Goal: Task Accomplishment & Management: Complete application form

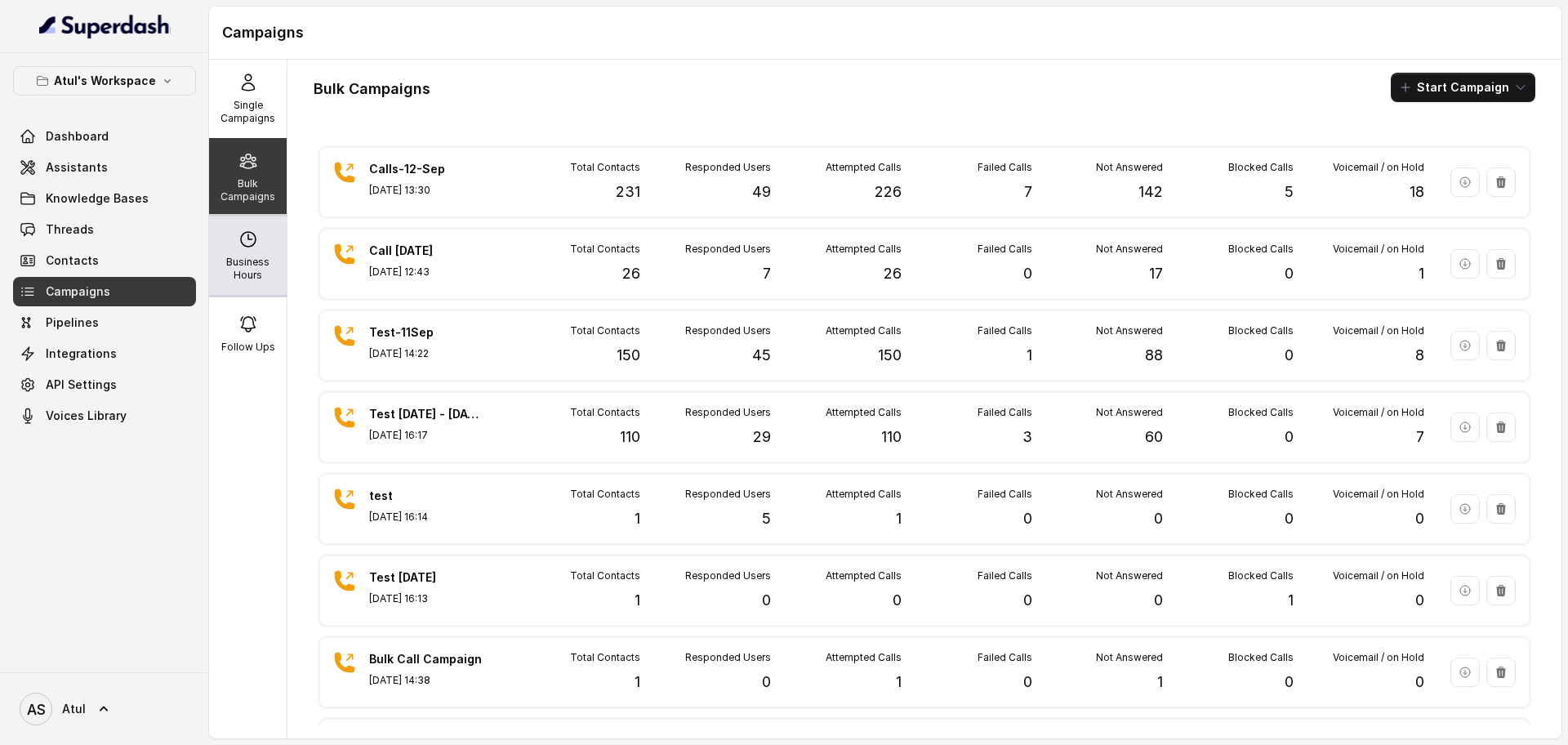
click at [251, 251] on div "Business Hours" at bounding box center [248, 256] width 78 height 78
select select "[GEOGRAPHIC_DATA]/[GEOGRAPHIC_DATA]"
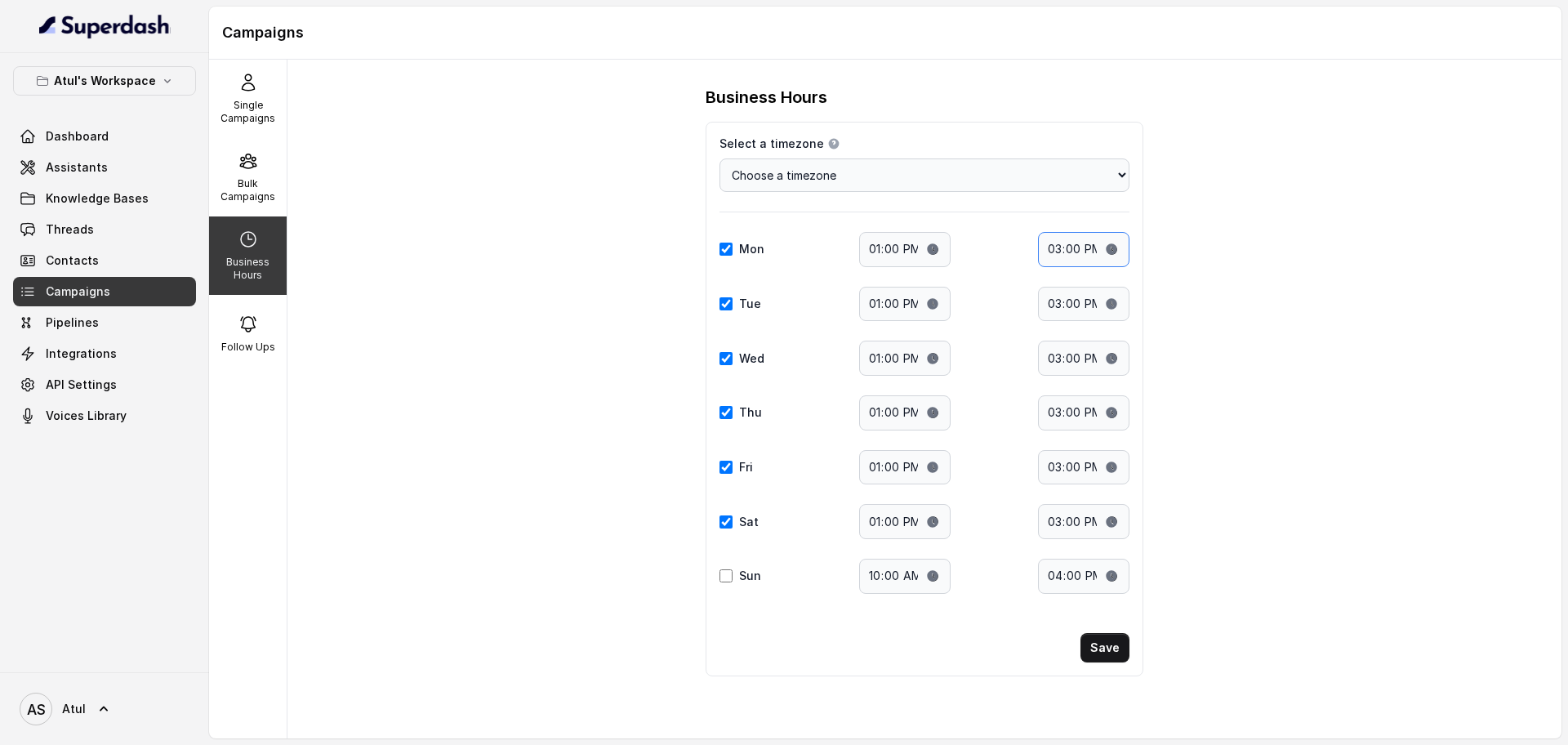
click at [1101, 245] on input "15:00" at bounding box center [1083, 249] width 91 height 35
click at [1056, 255] on input "15:00" at bounding box center [1083, 249] width 91 height 35
click at [1115, 250] on input "15:00" at bounding box center [1083, 249] width 91 height 35
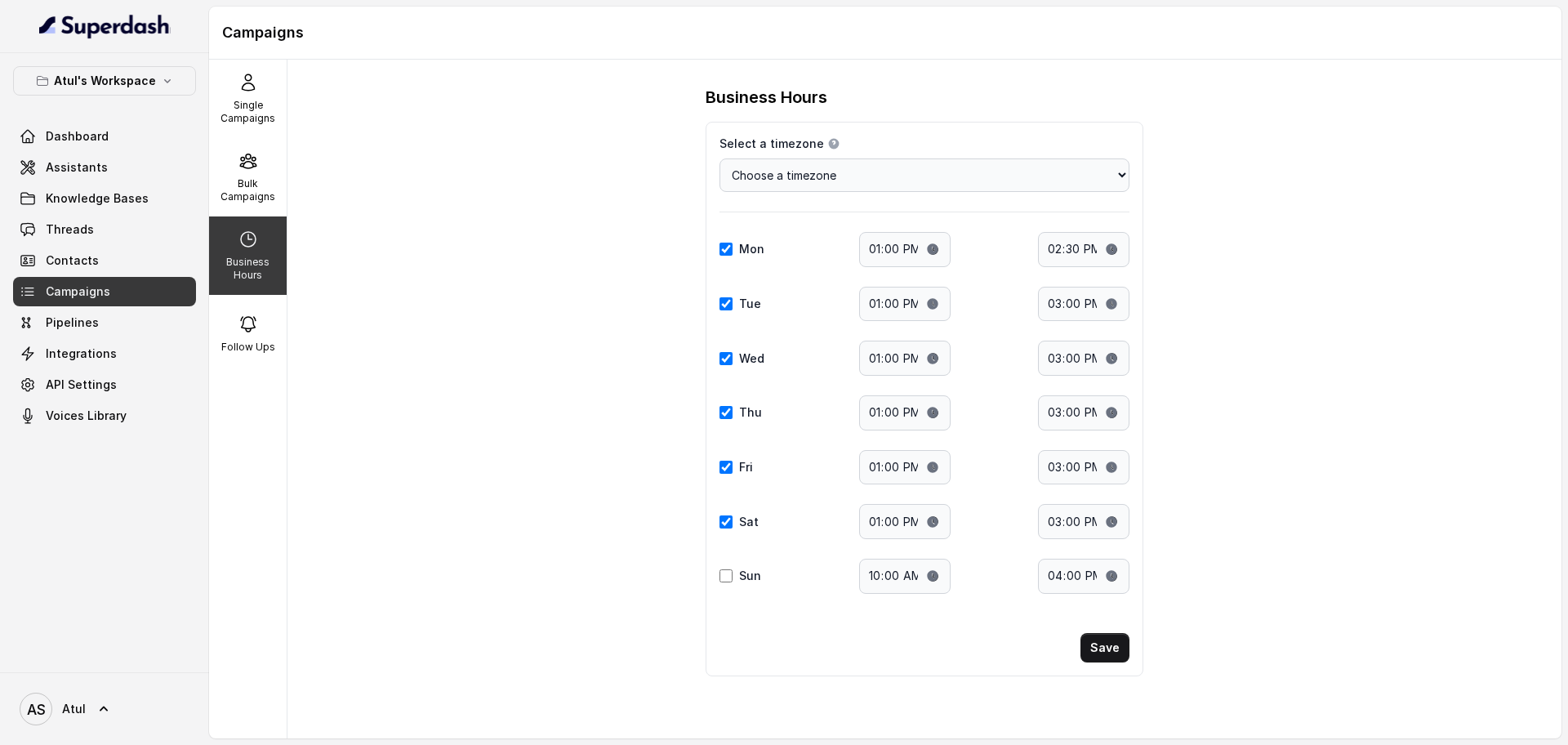
type input "14:30"
click at [1297, 477] on div "Business Hours Select a timezone Details Select a timezone that fits your locat…" at bounding box center [923, 399] width 1273 height 678
click at [1124, 647] on button "Save" at bounding box center [1105, 647] width 49 height 29
click at [1337, 511] on div "Business Hours Select a timezone Details Select a timezone that fits your locat…" at bounding box center [923, 399] width 1273 height 678
click at [95, 288] on span "Campaigns" at bounding box center [78, 291] width 65 height 16
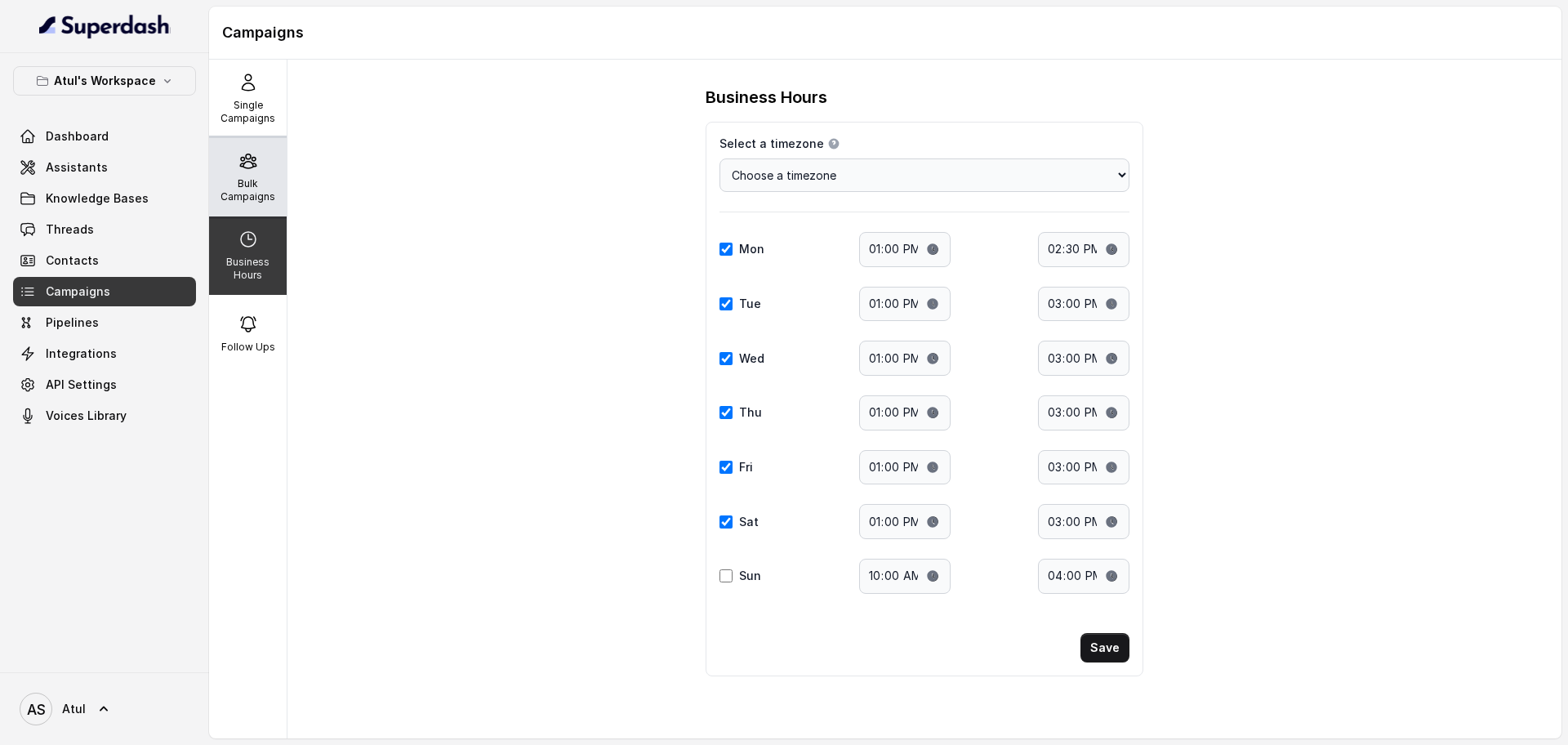
click at [245, 167] on icon at bounding box center [248, 161] width 20 height 20
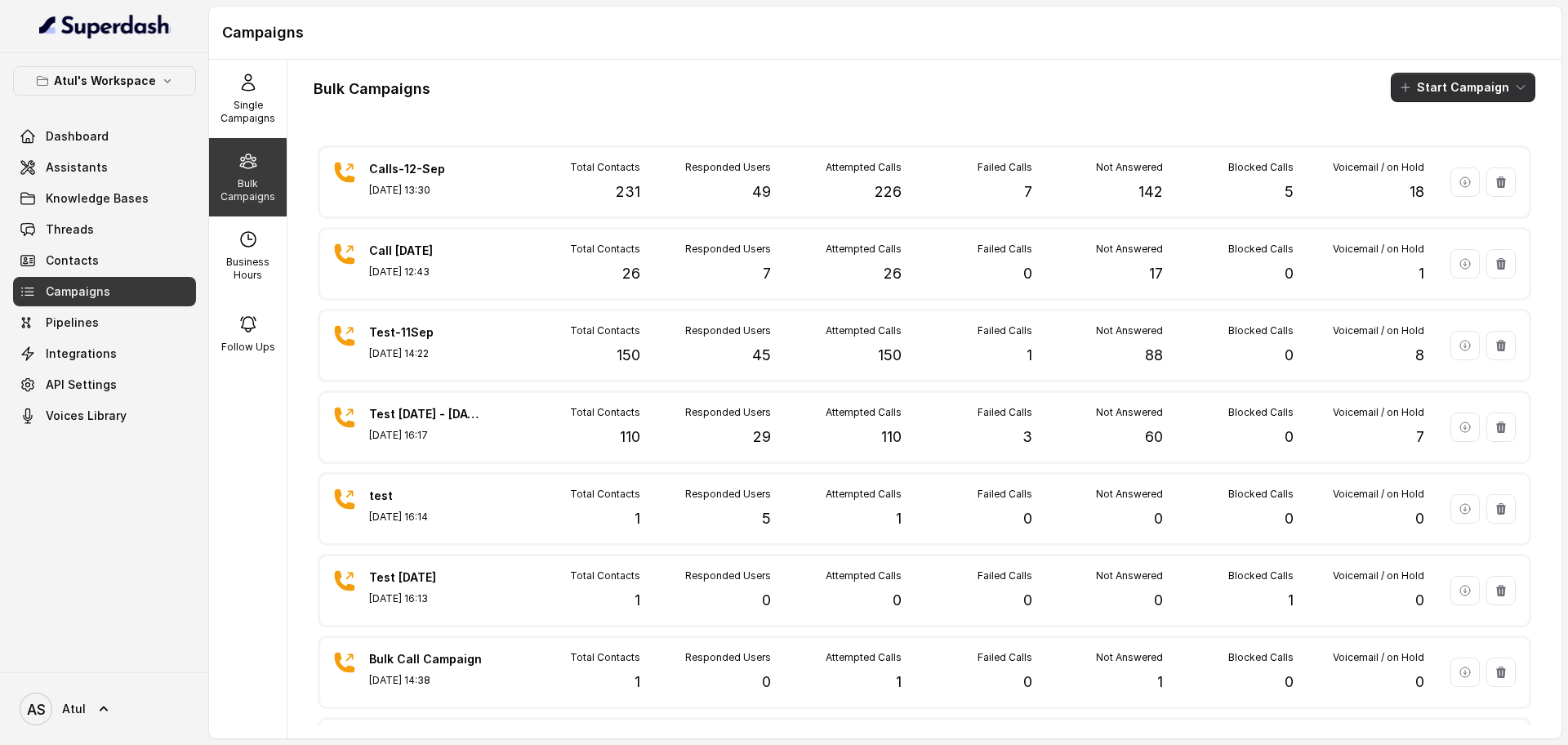
click at [1449, 92] on button "Start Campaign" at bounding box center [1462, 87] width 145 height 29
click at [1437, 143] on div "Call" at bounding box center [1423, 150] width 79 height 16
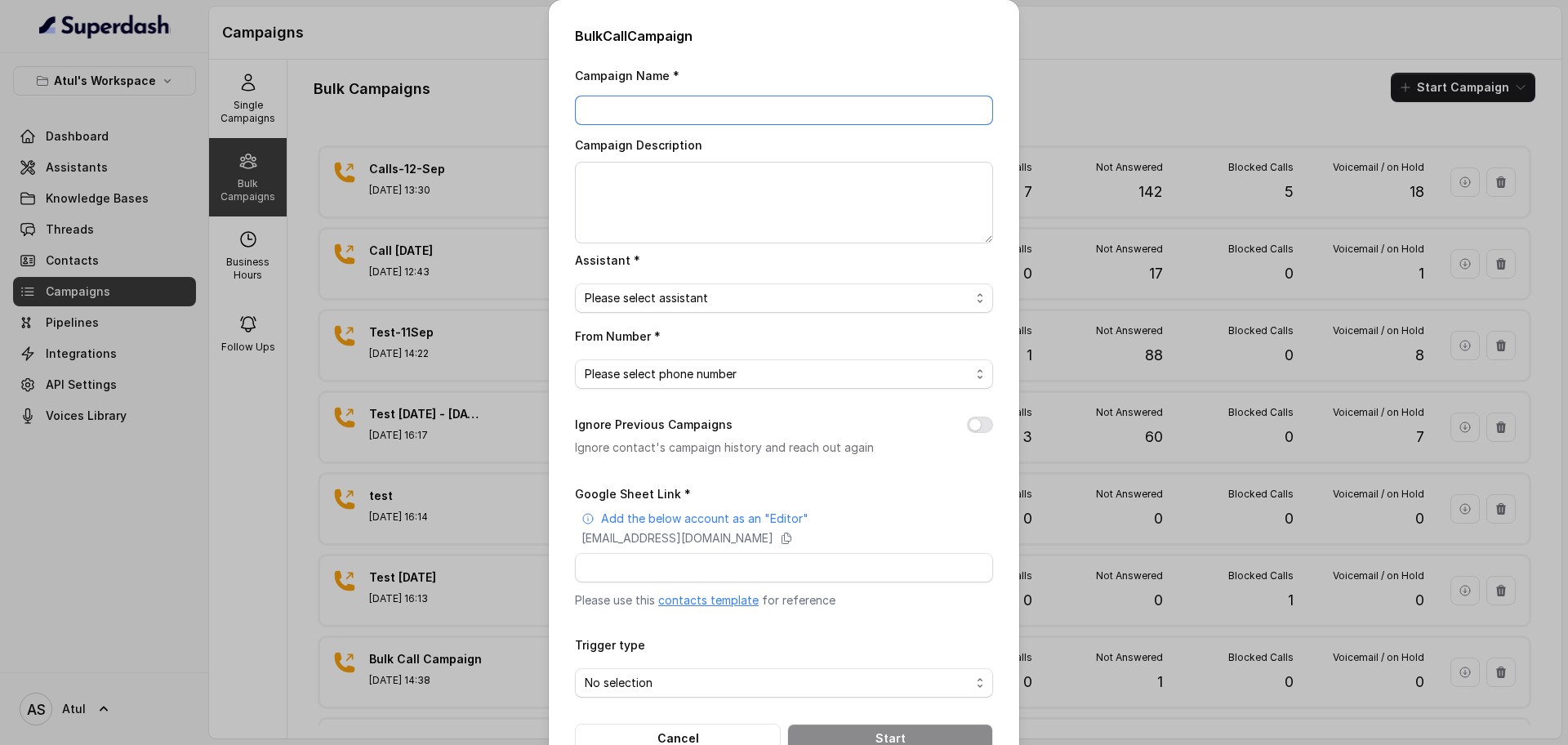
click at [711, 108] on input "Campaign Name *" at bounding box center [784, 109] width 418 height 29
type input "[DATE]"
click at [706, 207] on textarea "Campaign Description" at bounding box center [784, 203] width 418 height 82
click at [1150, 102] on div "Bulk Call Campaign Campaign Name * [DATE] Campaign Description Assistant * Plea…" at bounding box center [784, 372] width 1568 height 745
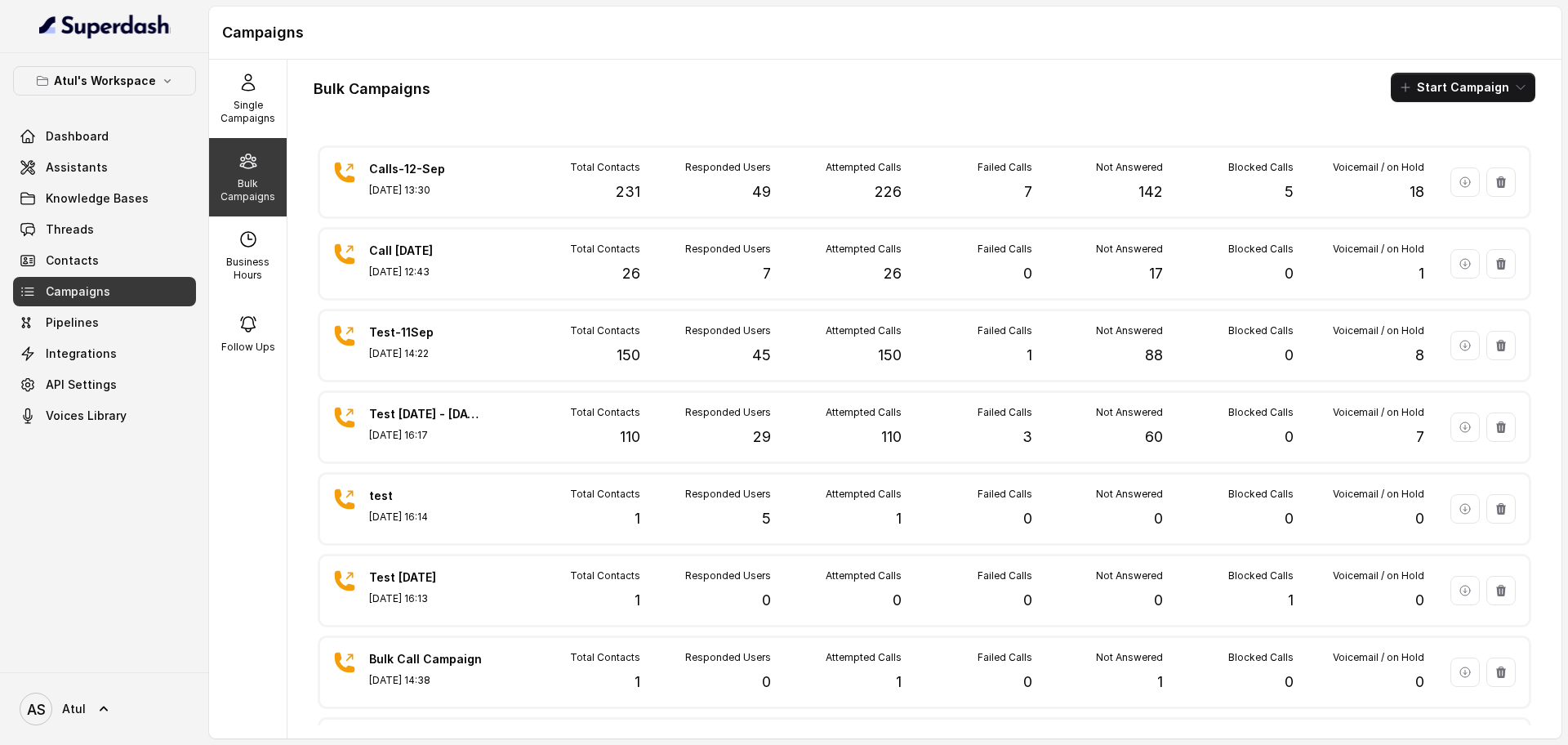
click at [1035, 73] on div "Bulk Campaigns Start Campaign" at bounding box center [924, 87] width 1221 height 29
click at [1117, 88] on div "Bulk Campaigns Start Campaign" at bounding box center [924, 87] width 1221 height 29
click at [1448, 79] on button "Start Campaign" at bounding box center [1462, 87] width 145 height 29
click at [1418, 153] on p "Call" at bounding box center [1417, 150] width 20 height 16
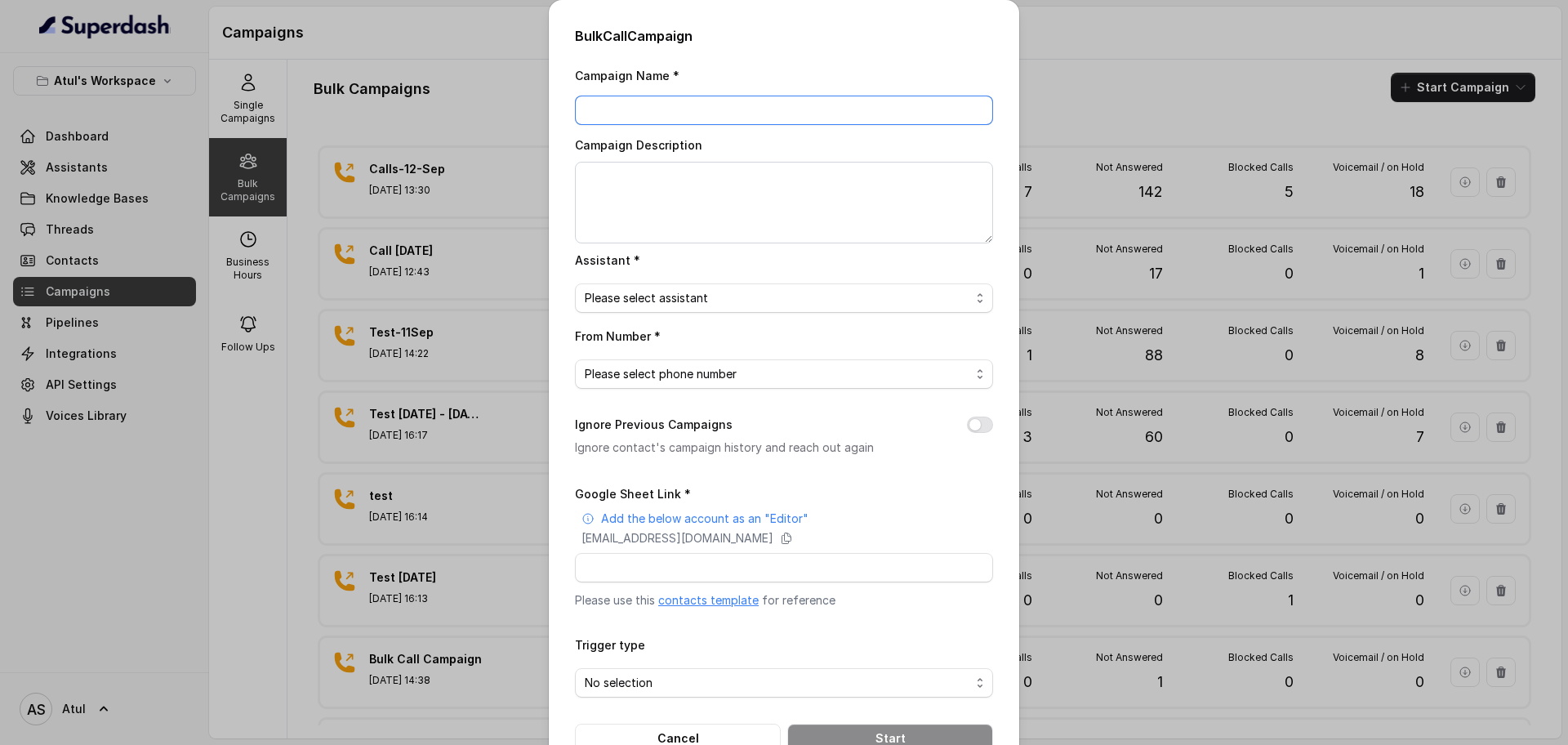
click at [693, 107] on input "Campaign Name *" at bounding box center [784, 109] width 418 height 29
type input "Test [DATE]"
click at [713, 198] on textarea "Campaign Description" at bounding box center [784, 203] width 418 height 82
type textarea "Test [DATE]"
click at [742, 299] on span "Please select assistant" at bounding box center [777, 298] width 385 height 20
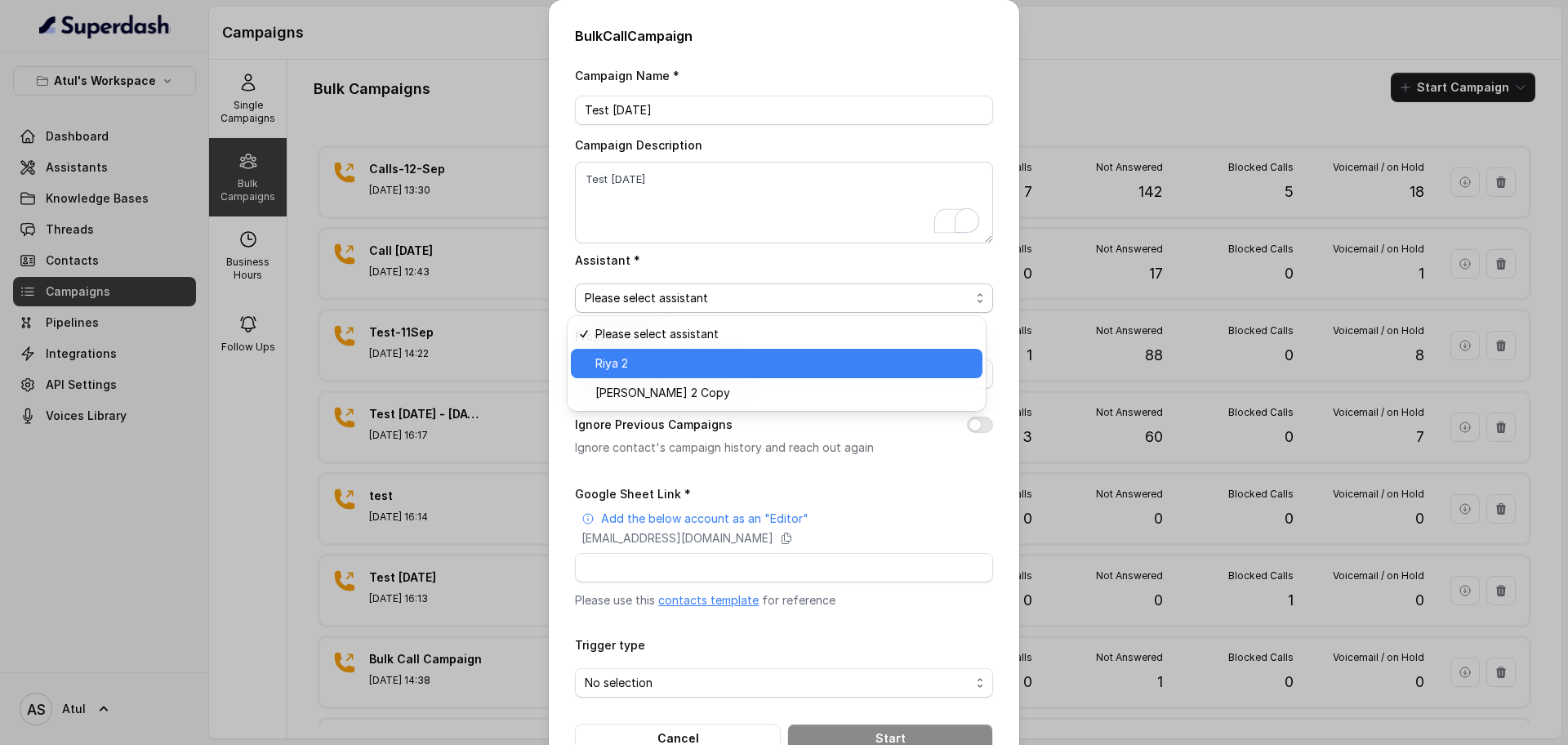
click at [721, 355] on span "Riya 2" at bounding box center [784, 363] width 377 height 20
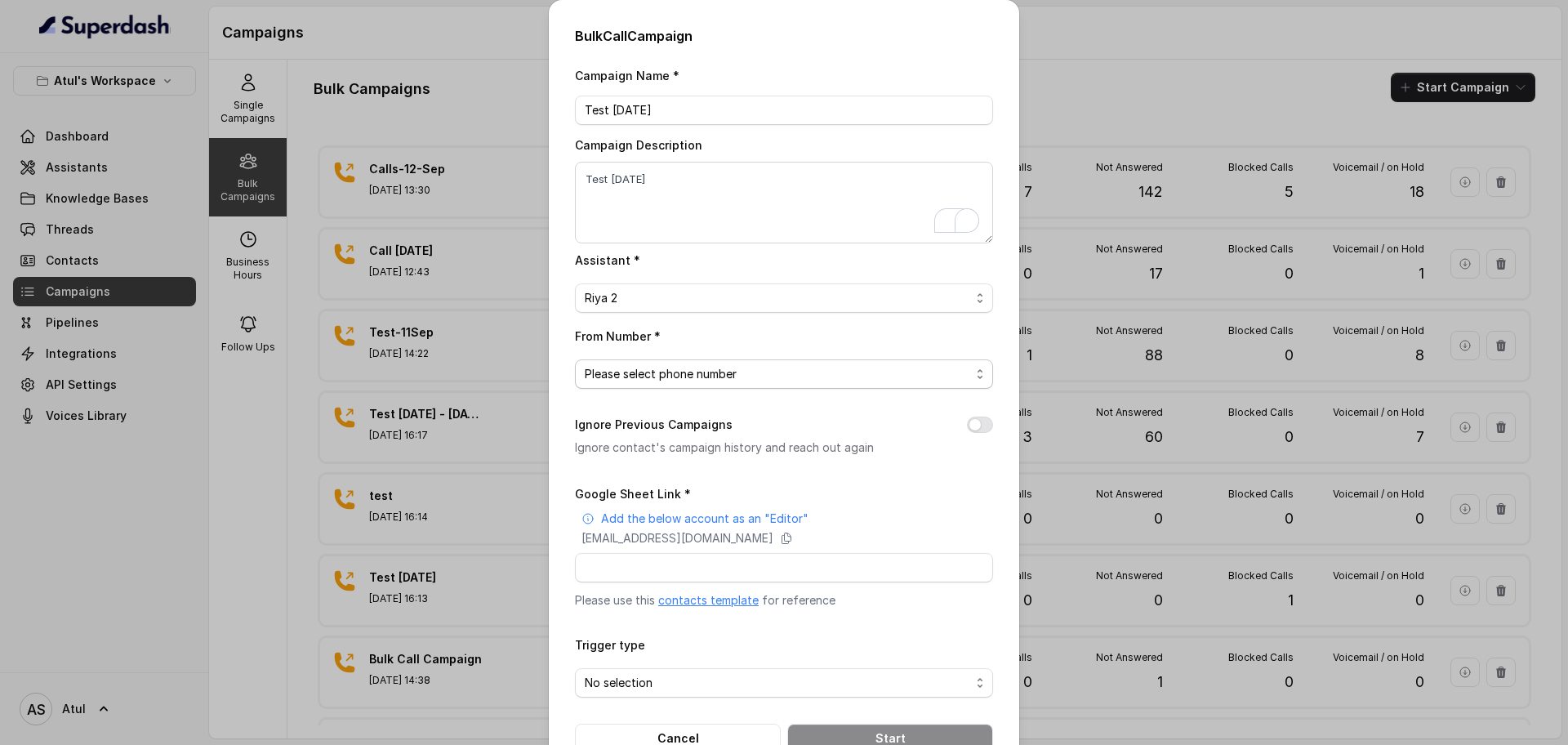
click at [721, 378] on span "Please select phone number" at bounding box center [777, 374] width 385 height 20
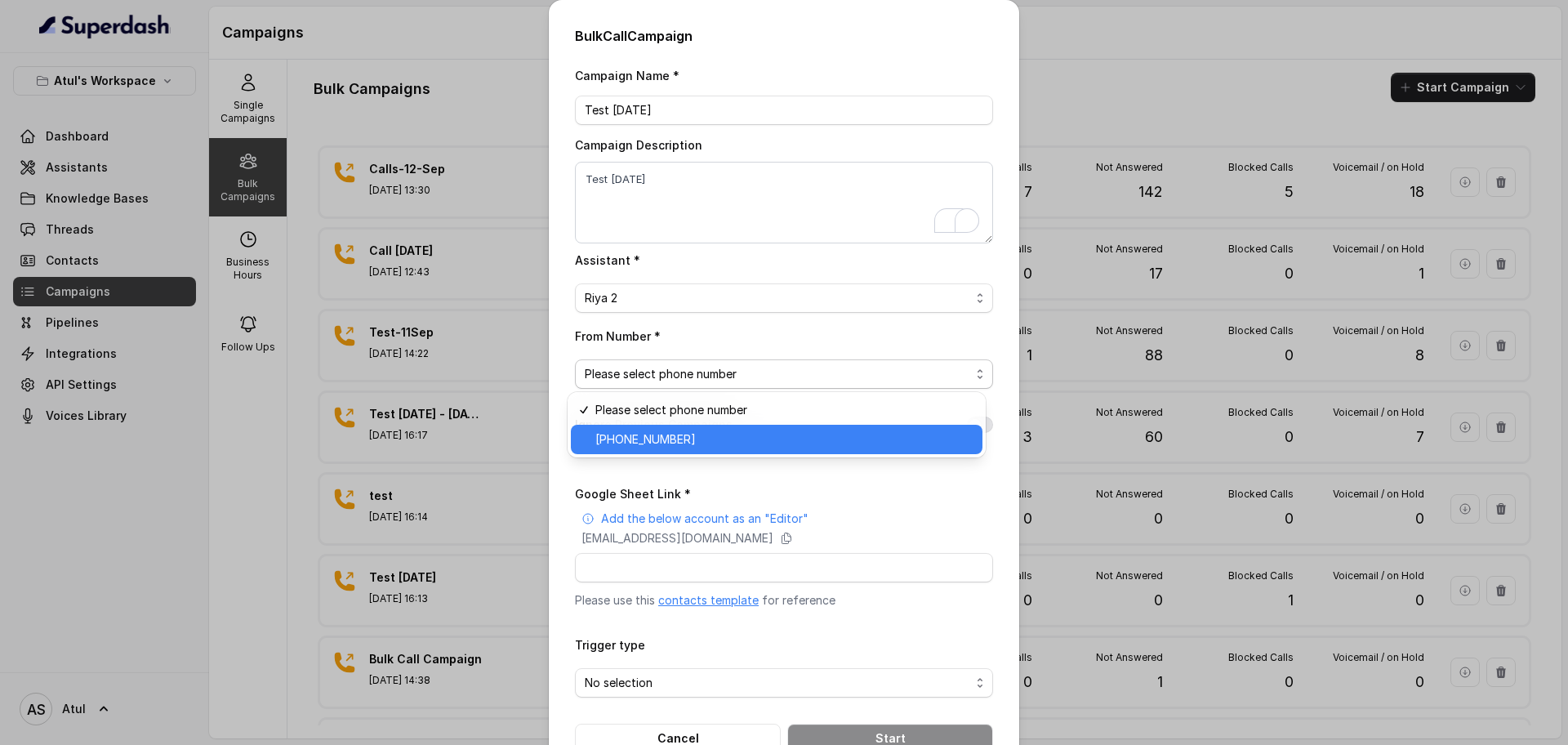
click at [704, 441] on span "[PHONE_NUMBER]" at bounding box center [784, 440] width 377 height 20
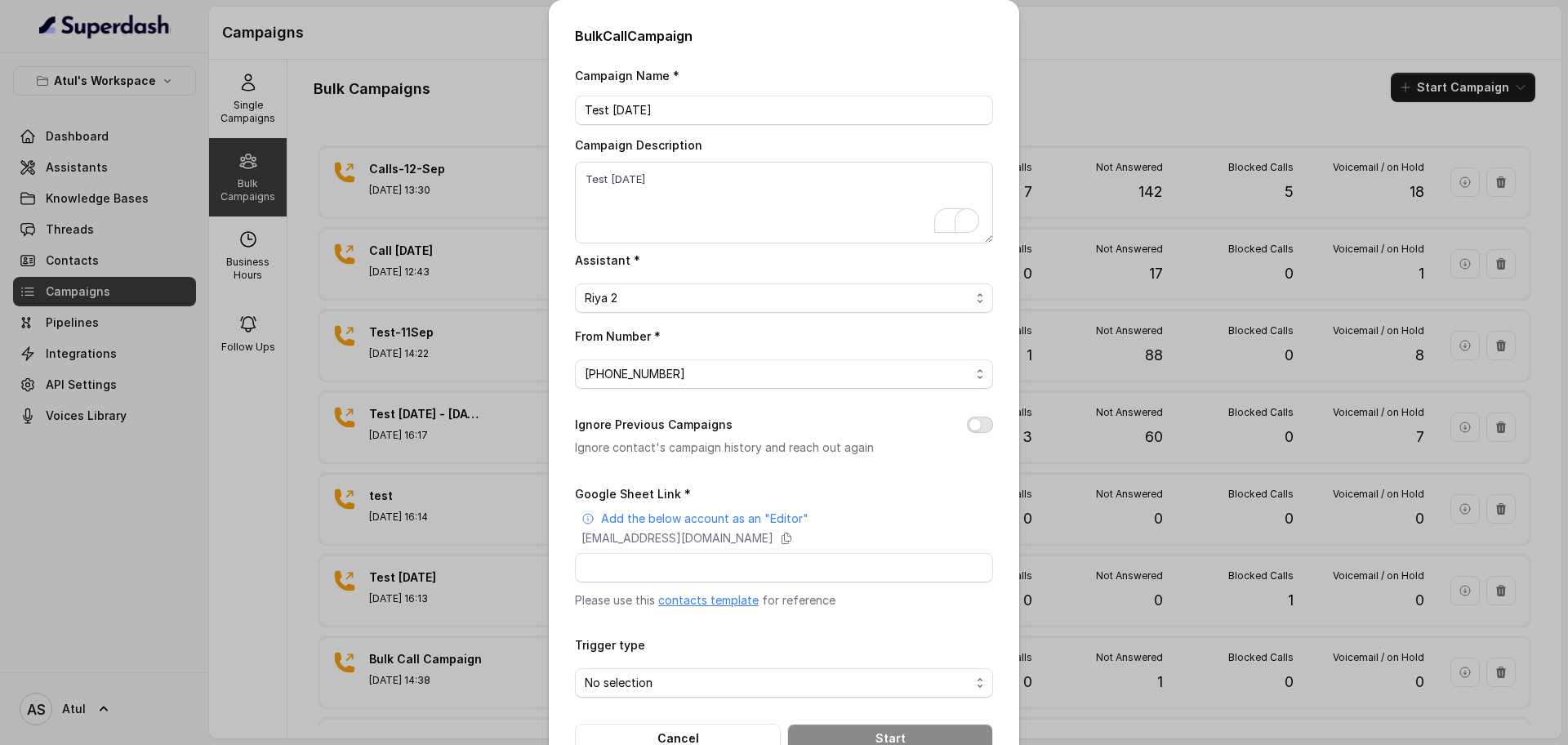
click at [967, 426] on button "Ignore Previous Campaigns" at bounding box center [979, 424] width 26 height 16
click at [974, 424] on button "Ignore Previous Campaigns" at bounding box center [979, 424] width 26 height 16
click at [813, 563] on input "Google Sheet Link *" at bounding box center [784, 567] width 418 height 29
paste input "[URL][DOMAIN_NAME]"
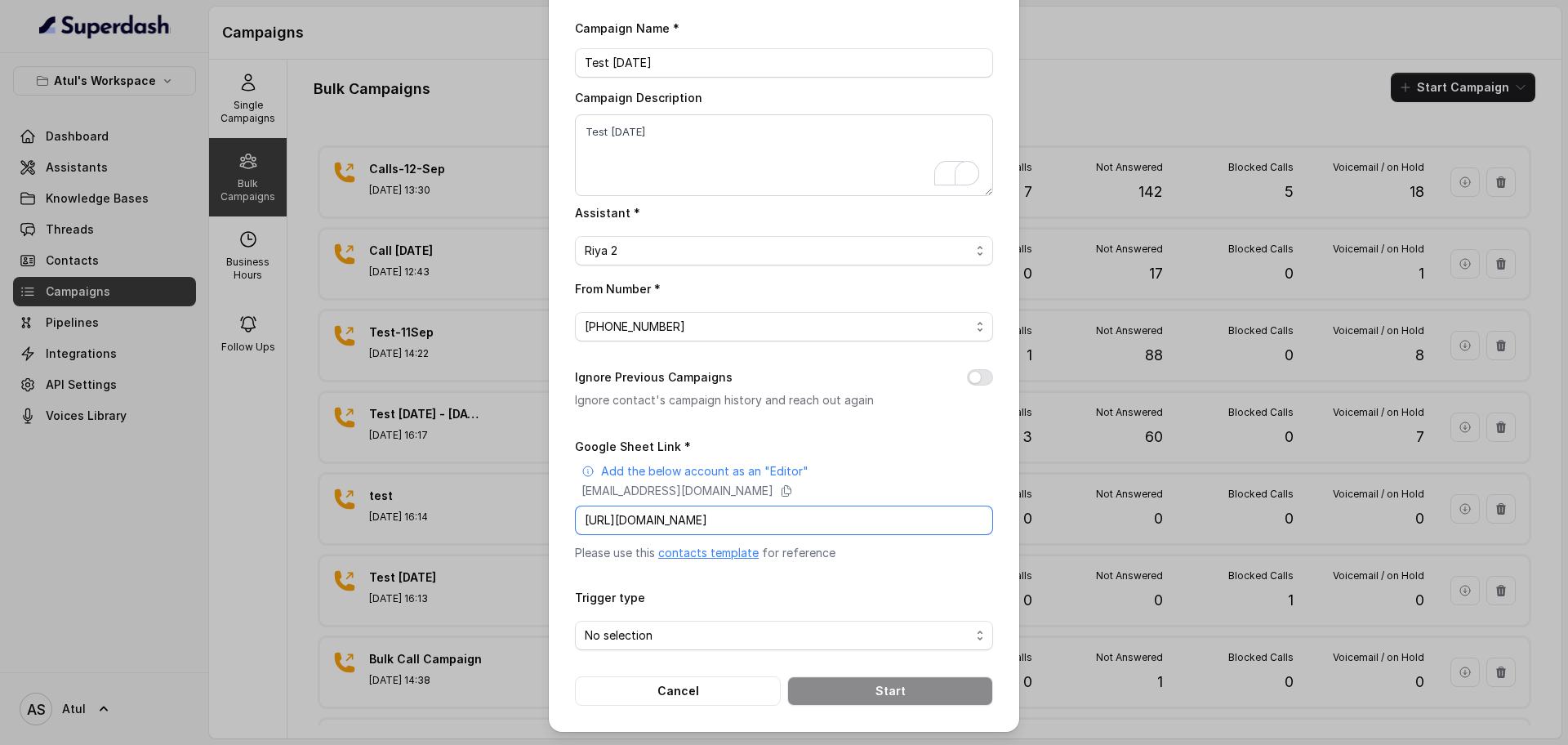
scroll to position [48, 0]
type input "[URL][DOMAIN_NAME]"
click at [828, 633] on span "No selection" at bounding box center [777, 636] width 385 height 20
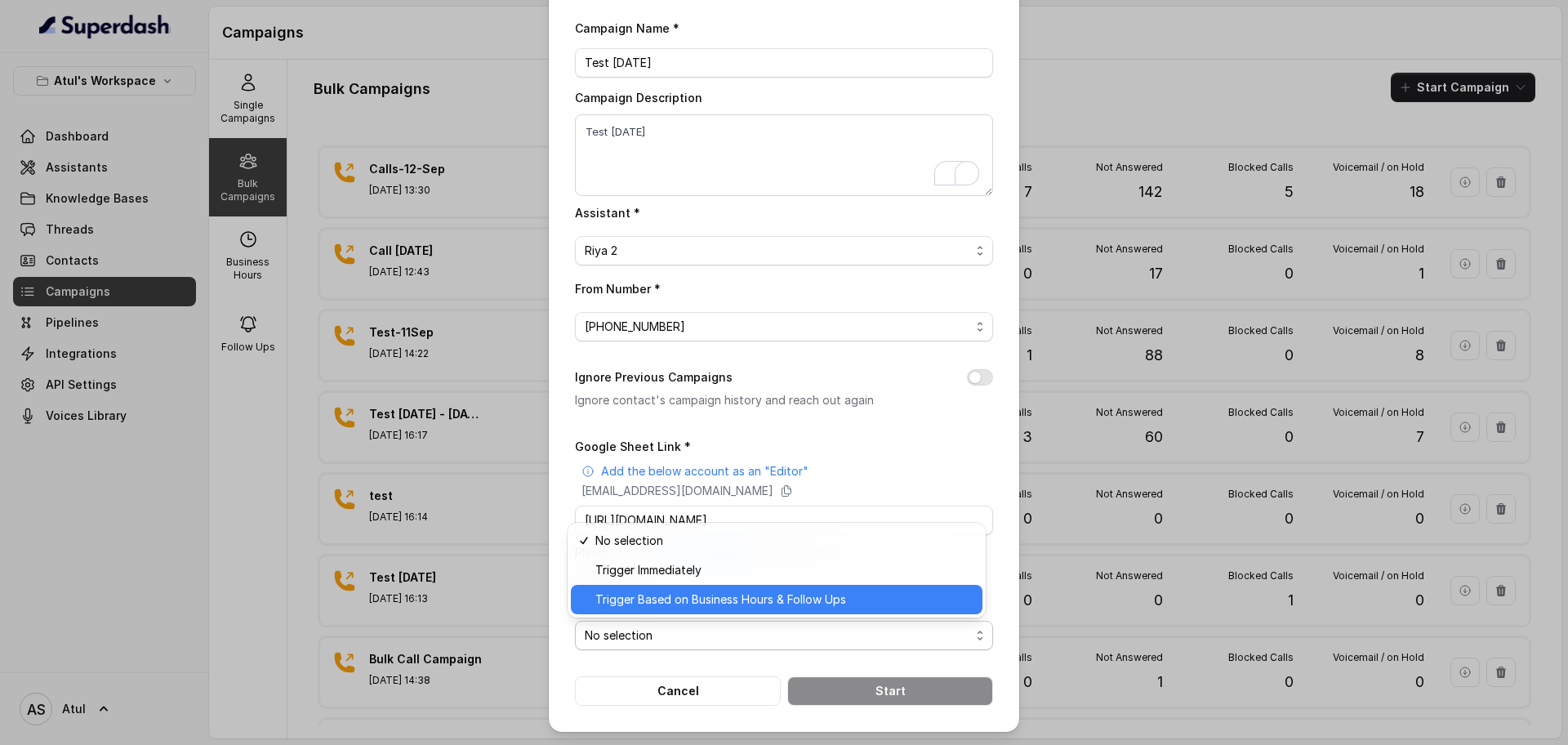
click at [784, 603] on span "Trigger Based on Business Hours & Follow Ups" at bounding box center [784, 599] width 377 height 20
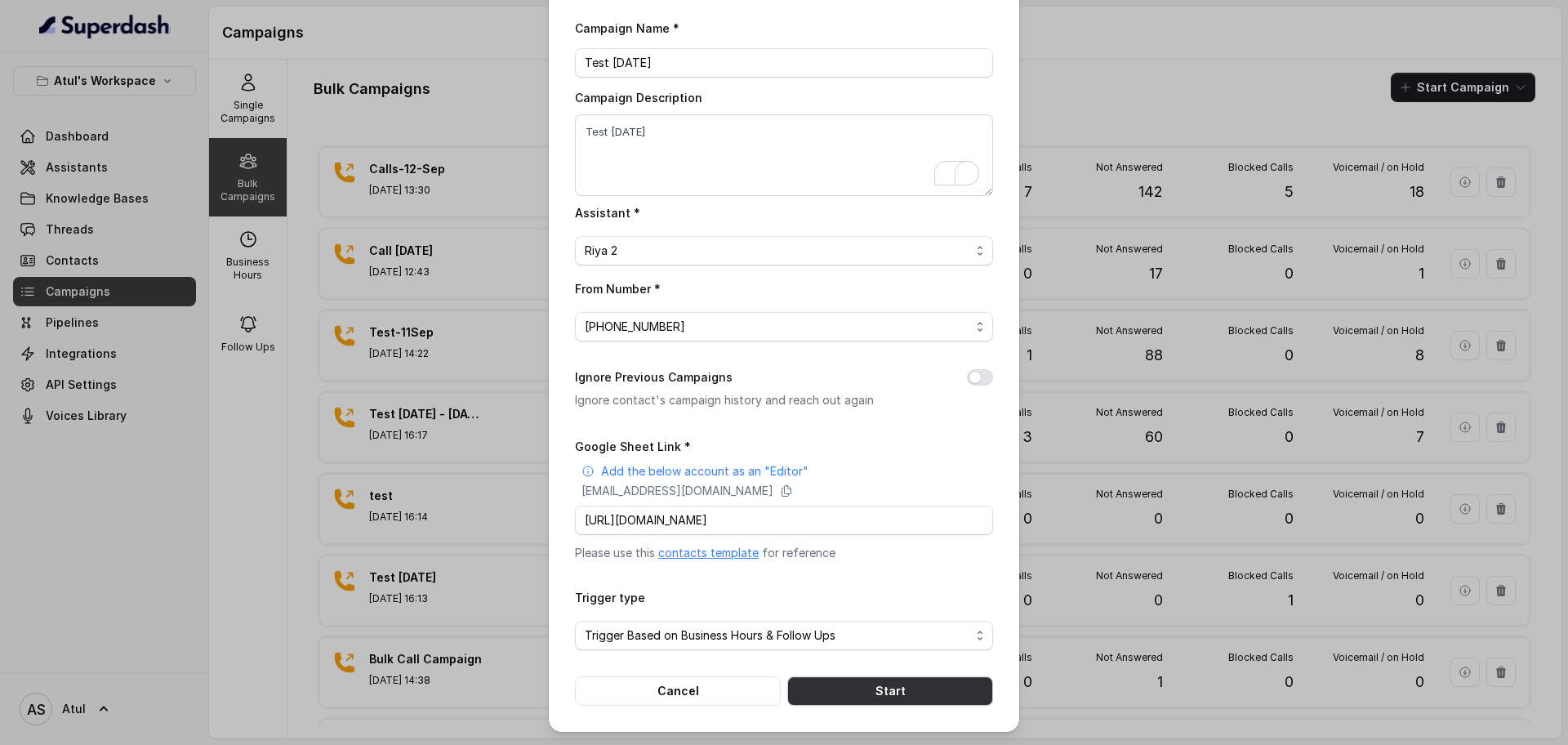
click at [844, 685] on button "Start" at bounding box center [890, 691] width 205 height 29
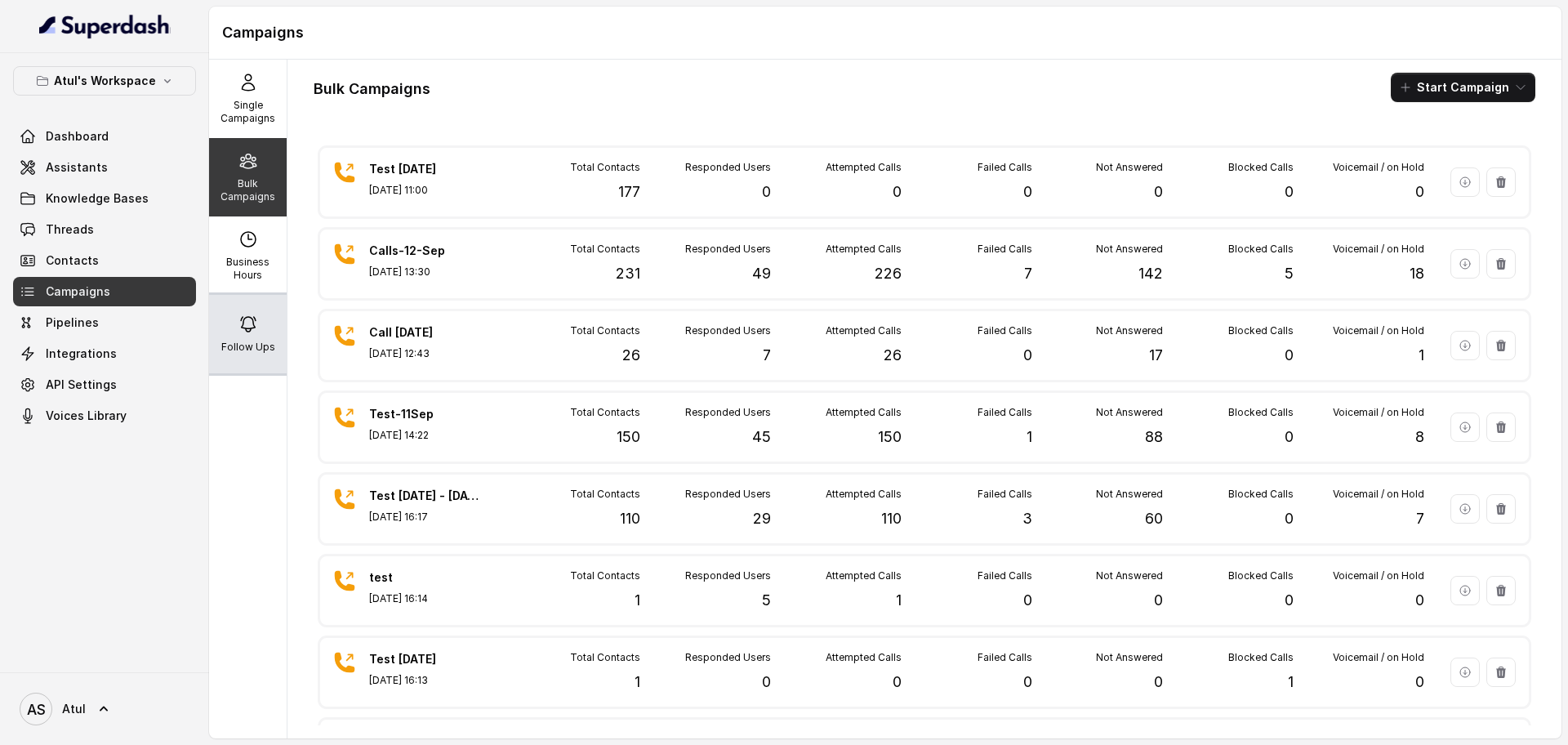
click at [262, 349] on p "Follow Ups" at bounding box center [248, 347] width 54 height 13
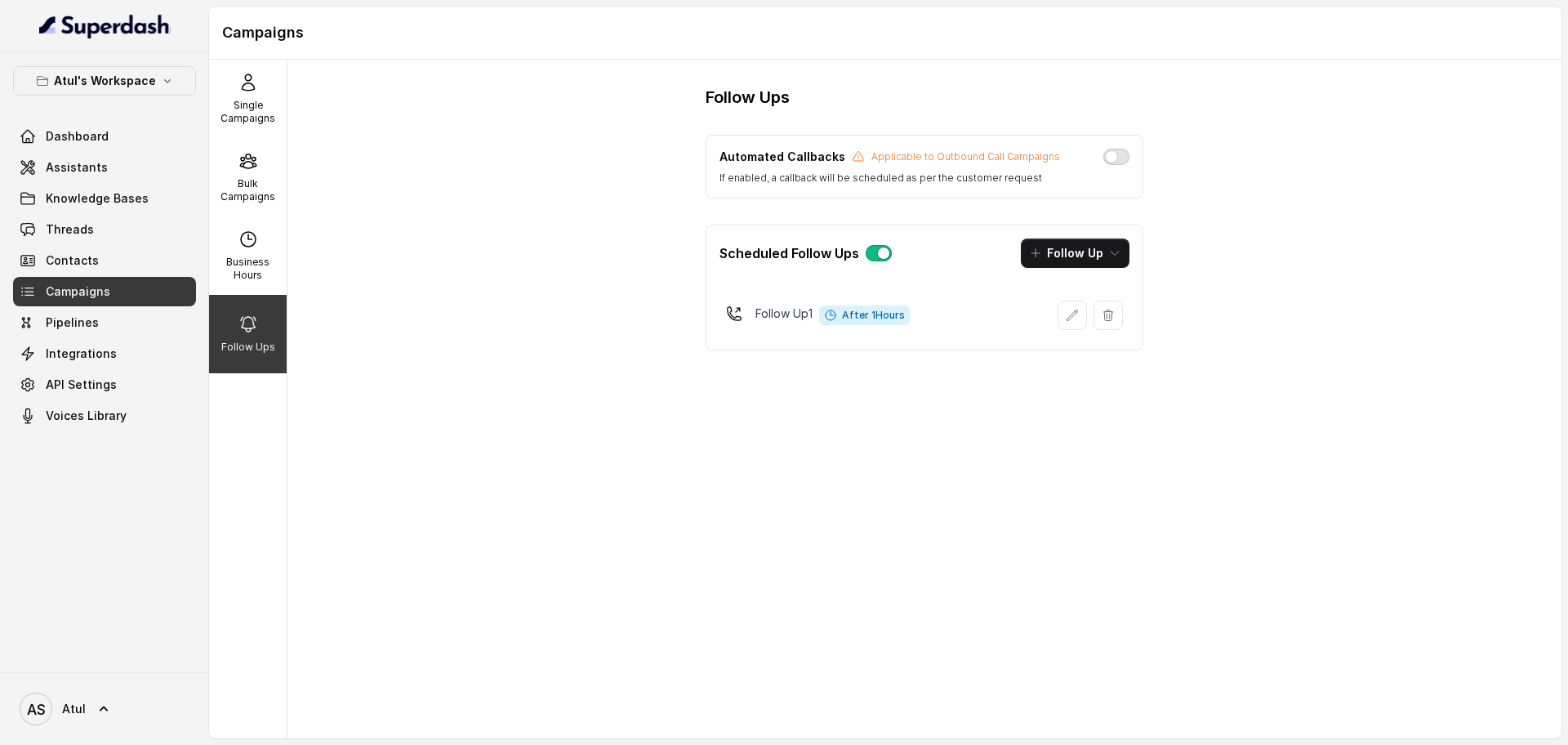
click at [1111, 157] on button "button" at bounding box center [1115, 156] width 26 height 16
click at [1173, 169] on div "Follow Ups Automated Callbacks Applicable to Outbound Call Campaigns If enabled…" at bounding box center [923, 399] width 1273 height 678
click at [89, 147] on link "Dashboard" at bounding box center [105, 136] width 183 height 29
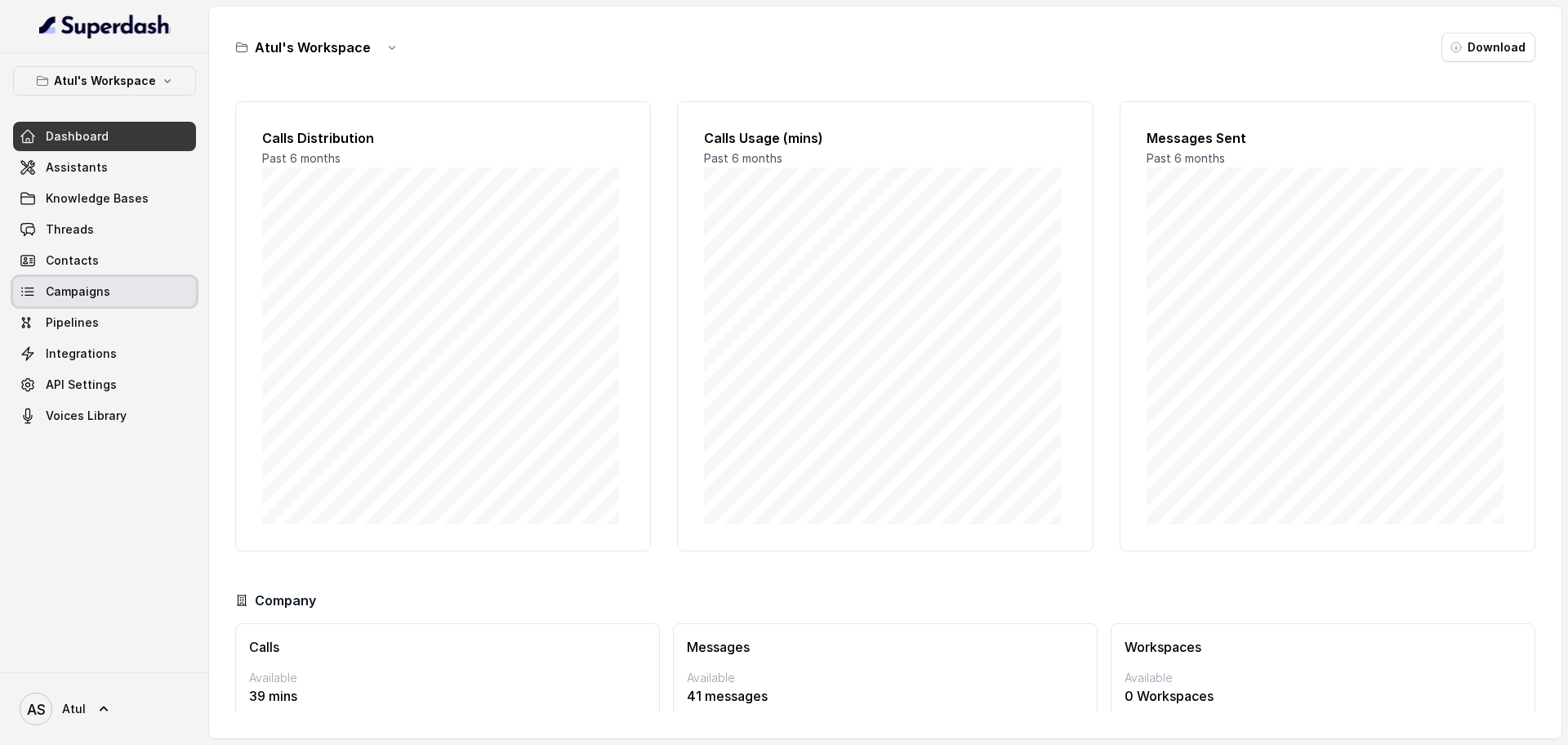
click at [99, 290] on span "Campaigns" at bounding box center [78, 291] width 65 height 16
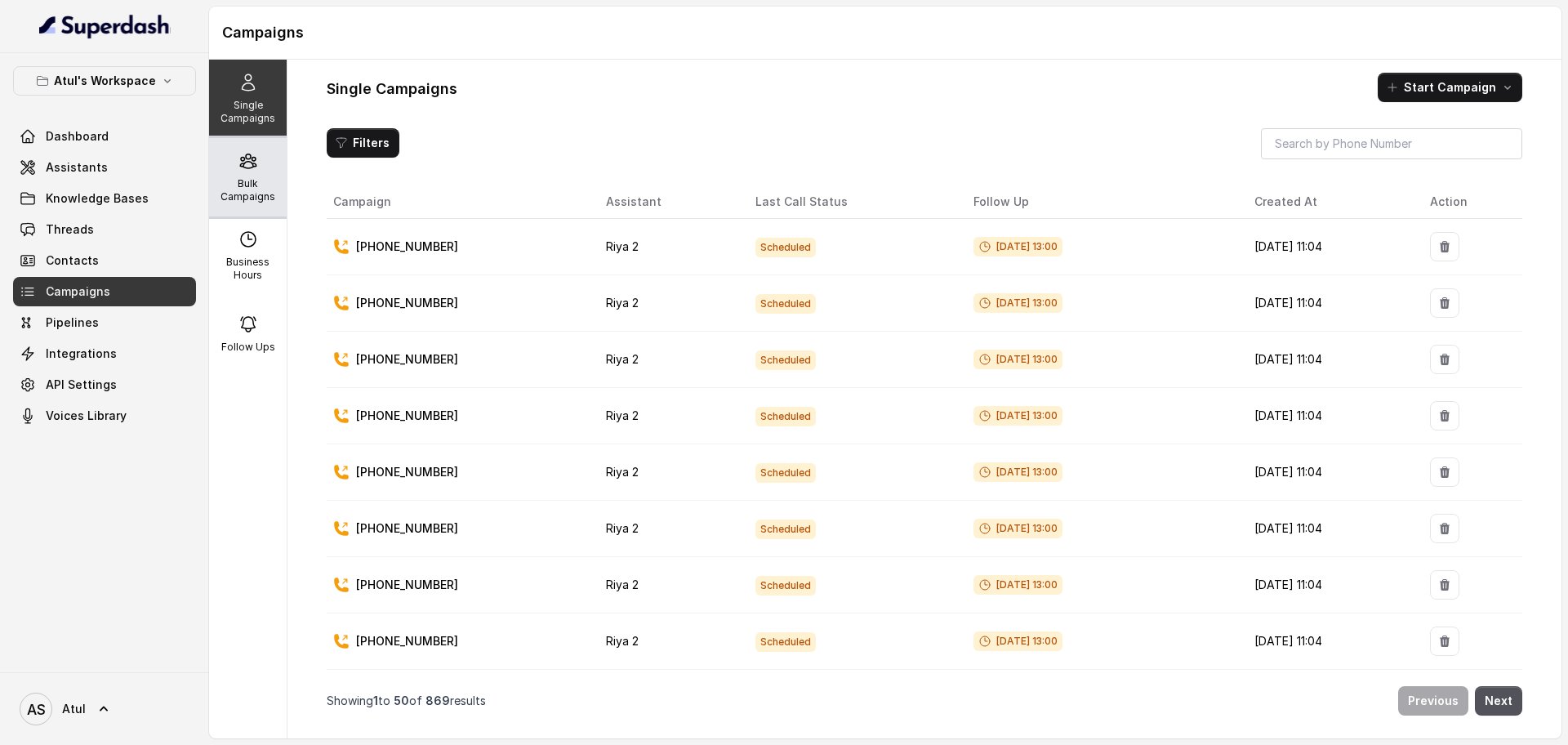
click at [227, 188] on p "Bulk Campaigns" at bounding box center [248, 189] width 65 height 26
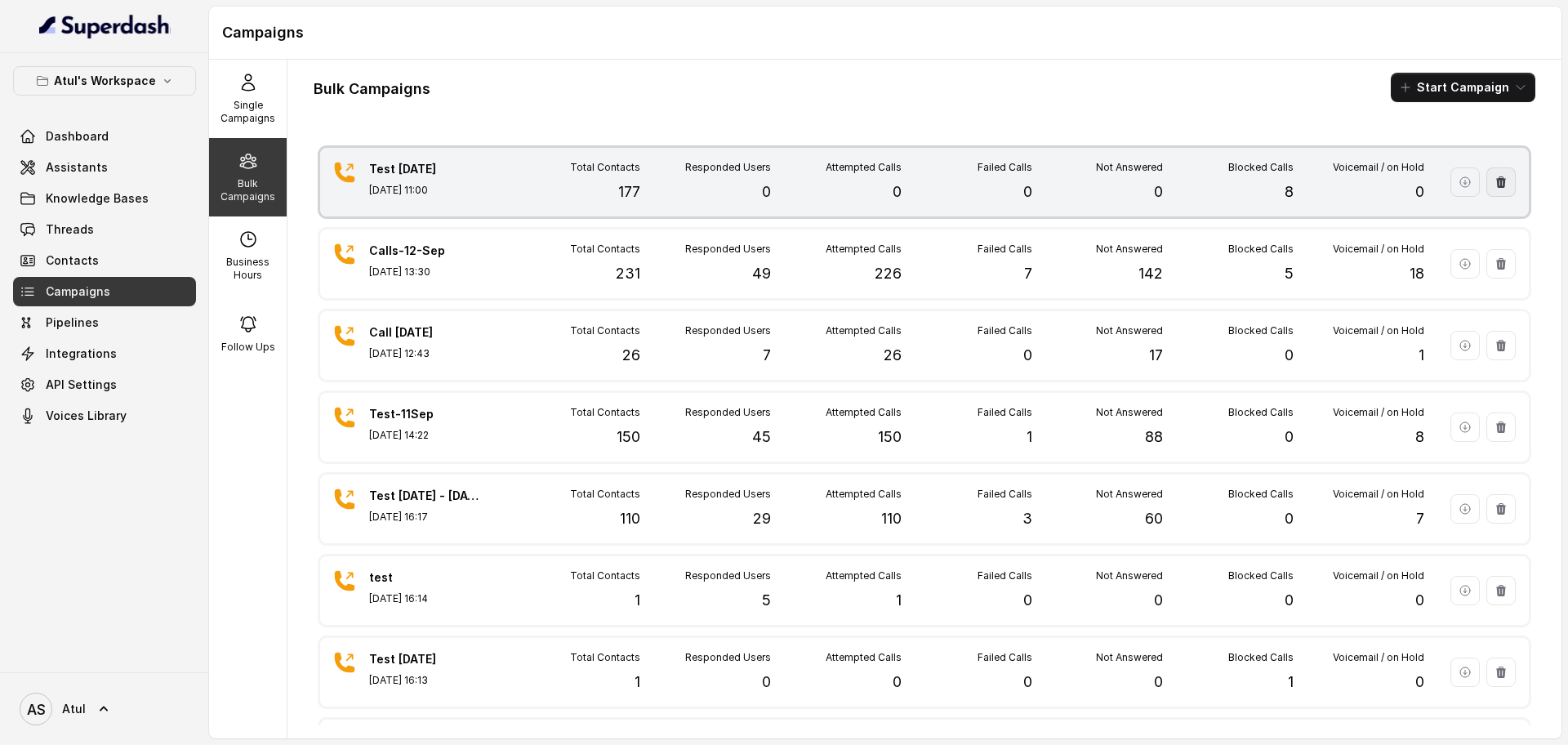
click at [1494, 186] on icon "button" at bounding box center [1500, 183] width 13 height 13
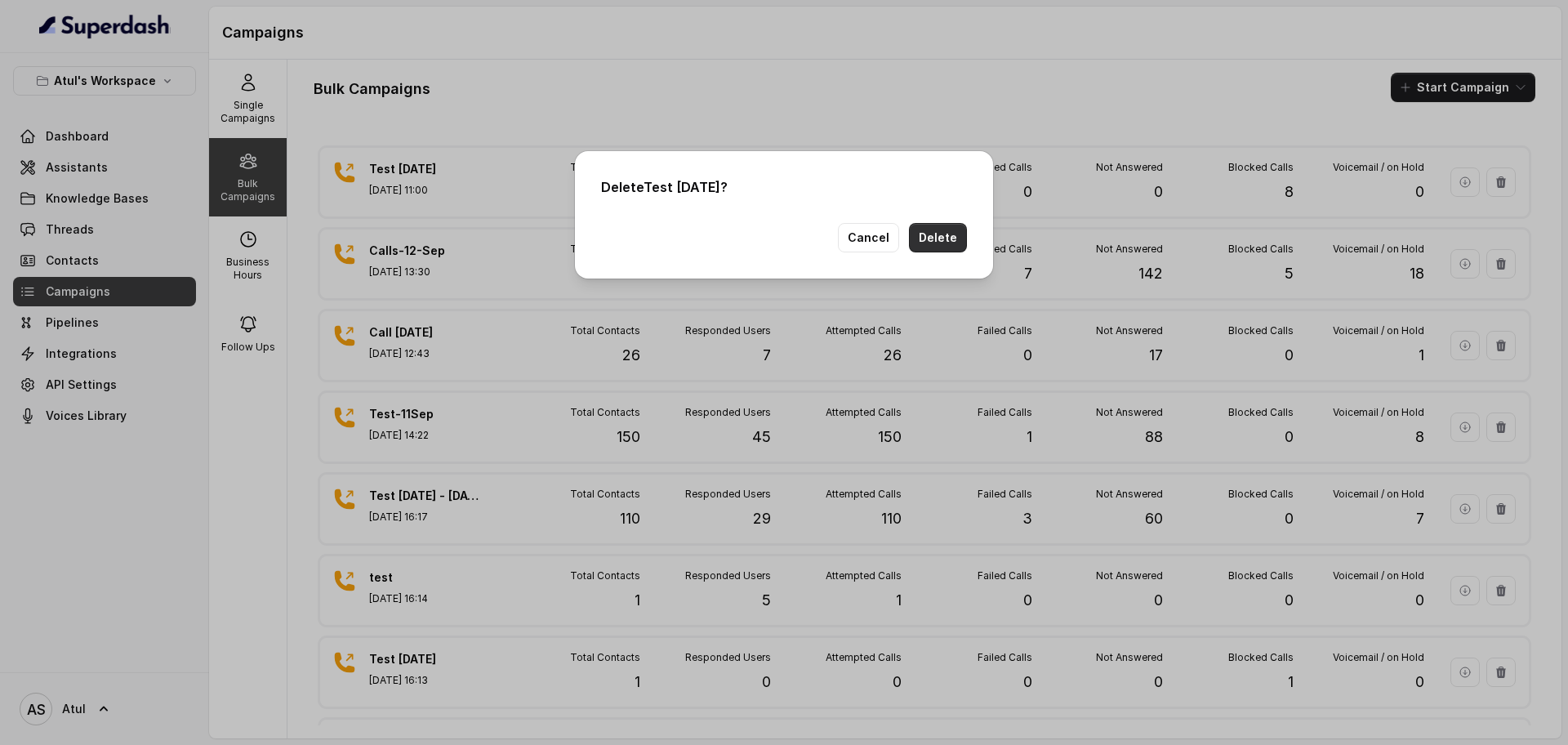
click at [936, 240] on button "Delete" at bounding box center [938, 237] width 58 height 29
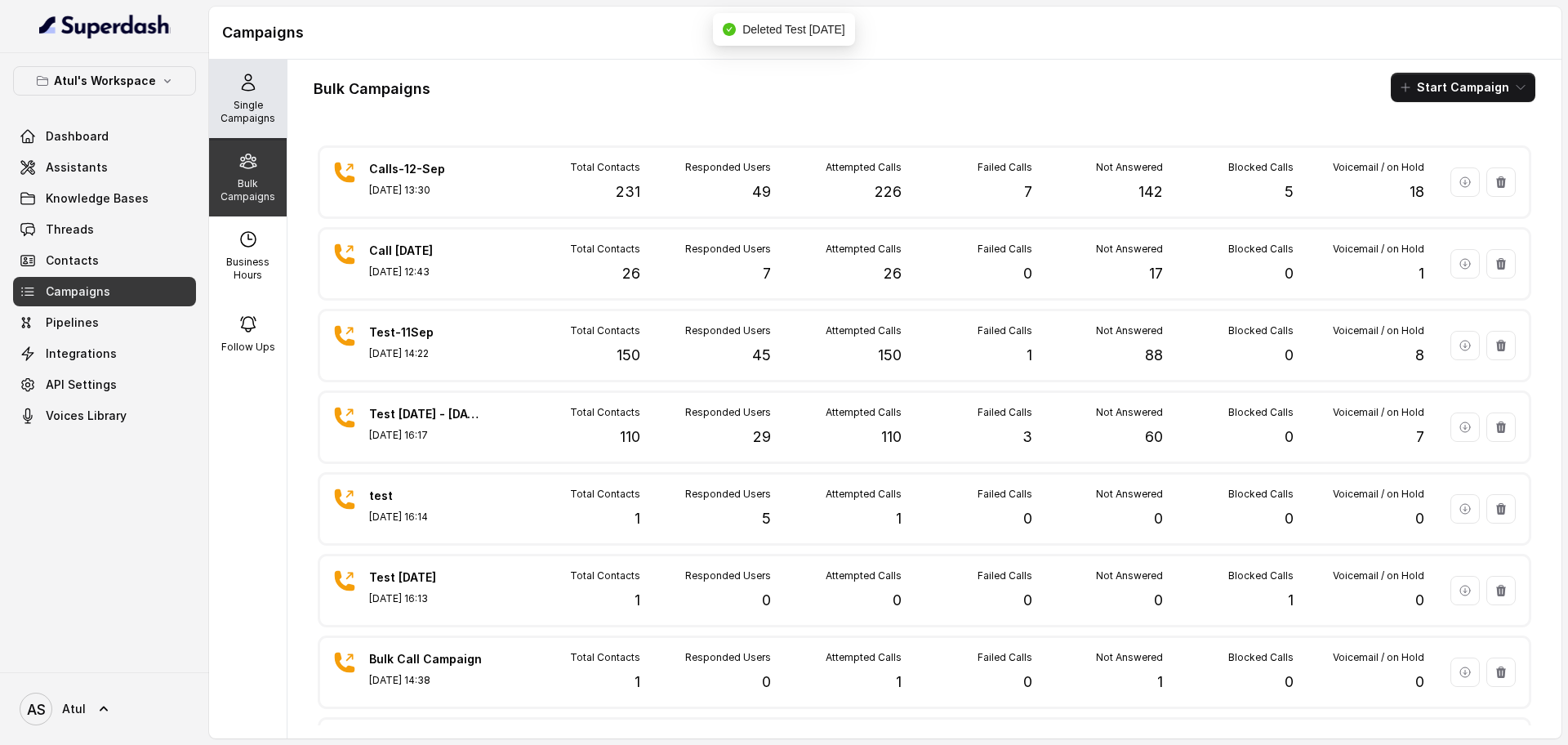
click at [261, 114] on p "Single Campaigns" at bounding box center [248, 111] width 65 height 26
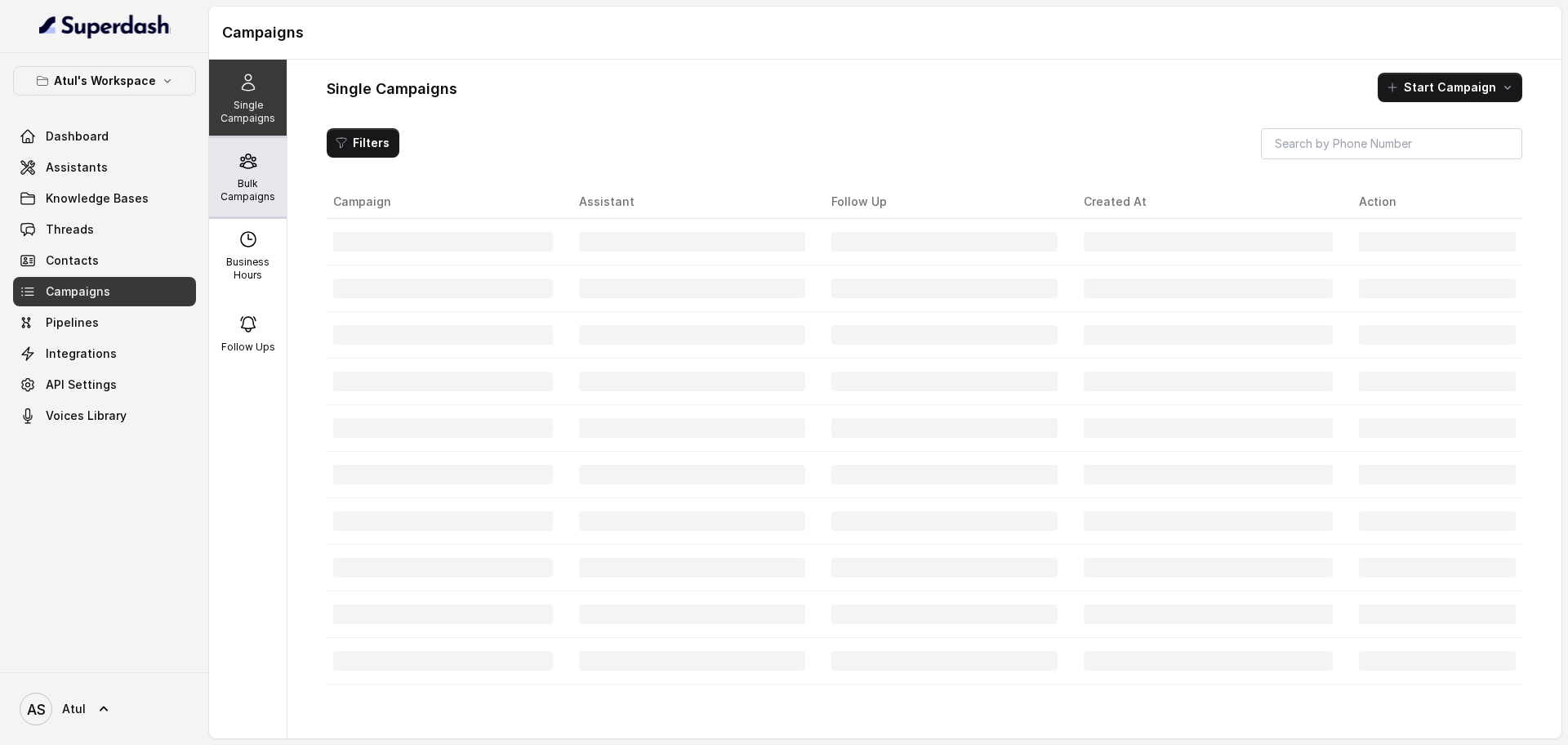
click at [261, 181] on p "Bulk Campaigns" at bounding box center [248, 189] width 65 height 26
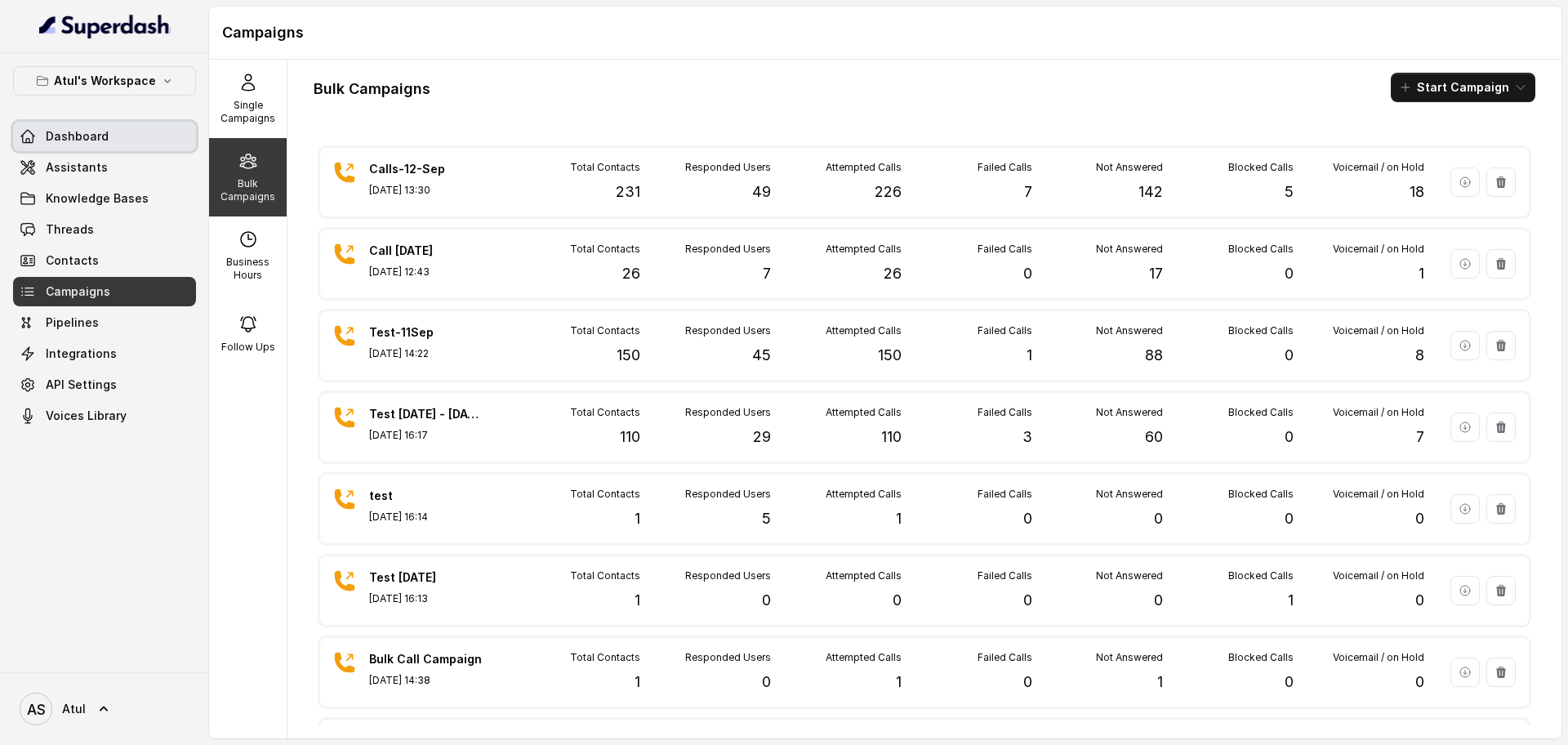
click at [78, 143] on span "Dashboard" at bounding box center [77, 136] width 63 height 16
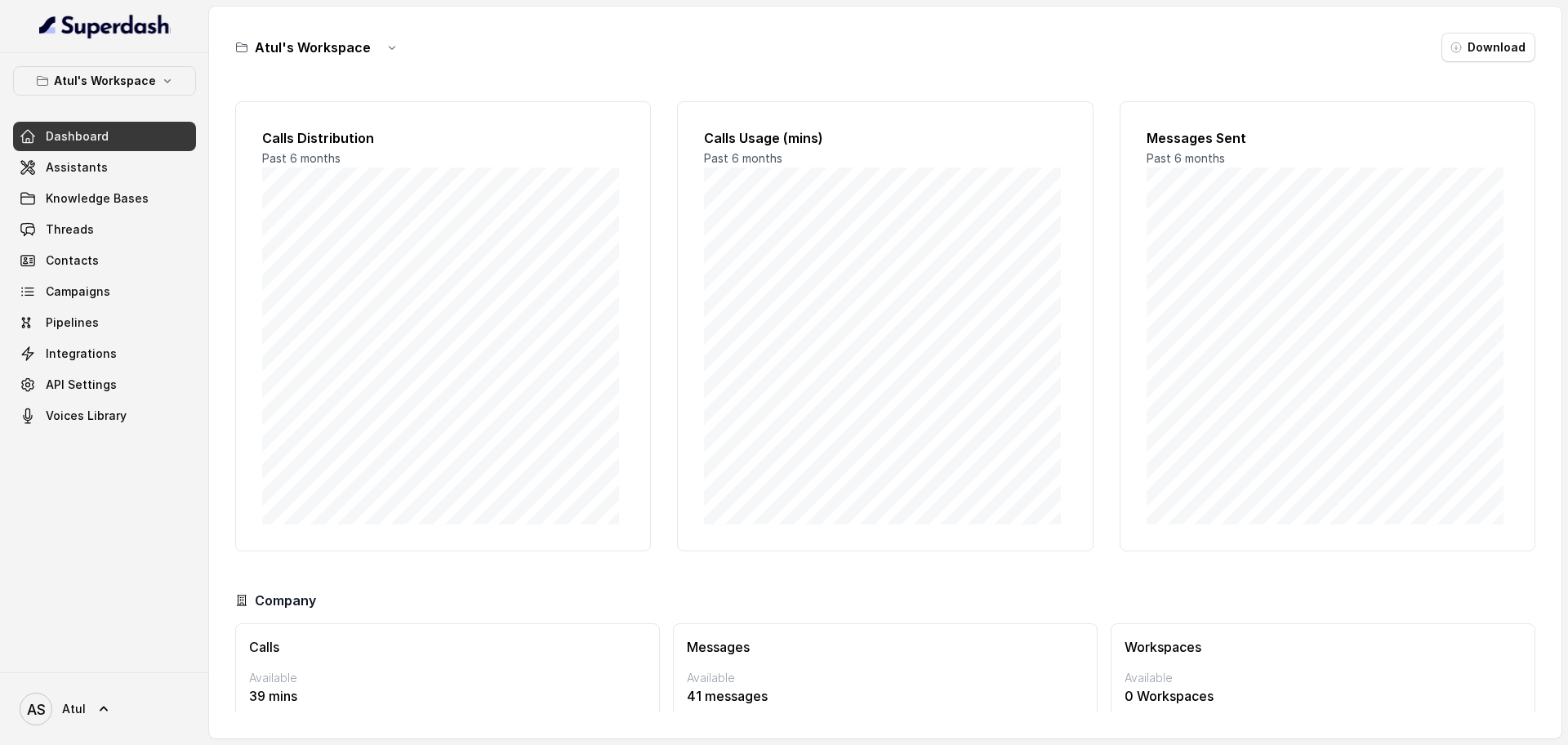
click at [1103, 63] on div "Atul's Workspace Download Calls Distribution Past 6 months Calls Usage (mins) P…" at bounding box center [885, 372] width 1352 height 732
